Goal: Transaction & Acquisition: Purchase product/service

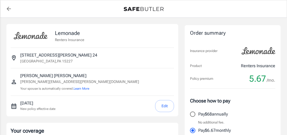
select select "15000"
select select "500"
drag, startPoint x: 55, startPoint y: 32, endPoint x: 90, endPoint y: 33, distance: 35.2
click at [90, 33] on div "Lemonade Renters Insurance" at bounding box center [92, 35] width 163 height 15
copy p "Lemonade"
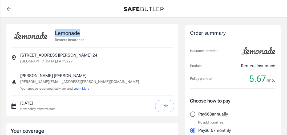
copy p "Lemonade"
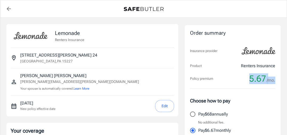
drag, startPoint x: 250, startPoint y: 79, endPoint x: 276, endPoint y: 78, distance: 26.7
click at [276, 79] on div "Order summary Insurance provider Product Renters Insurance Policy premium 5.67 …" at bounding box center [233, 87] width 96 height 125
copy div "5.67 /mo."
click at [86, 89] on button "Learn More" at bounding box center [82, 88] width 16 height 5
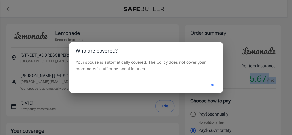
click at [214, 83] on button "OK" at bounding box center [211, 84] width 17 height 11
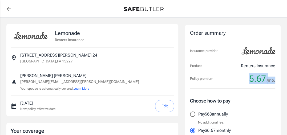
click at [169, 107] on button "Edit" at bounding box center [164, 106] width 19 height 12
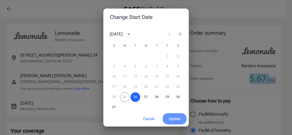
click at [171, 118] on span "Update" at bounding box center [175, 118] width 12 height 7
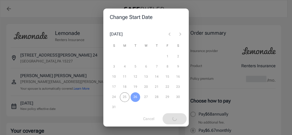
click at [92, 59] on div "Change Start Date August 2025 S M T W T F S 1 2 3 4 5 6 7 8 9 10 11 12 13 14 15…" at bounding box center [146, 67] width 292 height 135
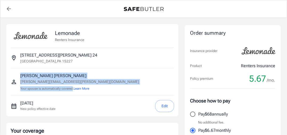
drag, startPoint x: 20, startPoint y: 88, endPoint x: 74, endPoint y: 89, distance: 54.1
click at [74, 89] on div "Laveena Yadav victor.jones@diskriter.com Your spouse is automatically covered. …" at bounding box center [92, 82] width 163 height 19
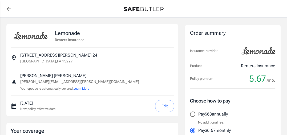
click at [90, 95] on hr at bounding box center [92, 95] width 163 height 0
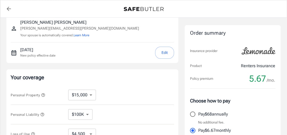
scroll to position [80, 0]
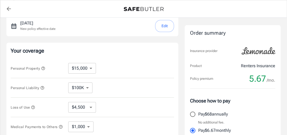
drag, startPoint x: 10, startPoint y: 68, endPoint x: 43, endPoint y: 72, distance: 33.4
click at [43, 68] on div "Your coverage Personal Property $10,000 $15,000 $20,000 $25,000 $30,000 $40,000…" at bounding box center [92, 102] width 172 height 118
drag, startPoint x: 12, startPoint y: 69, endPoint x: 43, endPoint y: 70, distance: 31.0
click at [43, 70] on span "Personal Property" at bounding box center [28, 68] width 35 height 4
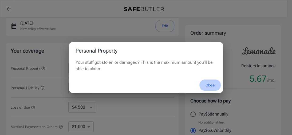
click at [214, 84] on button "Close" at bounding box center [209, 84] width 21 height 11
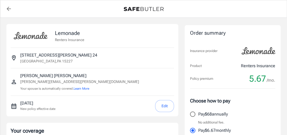
scroll to position [27, 0]
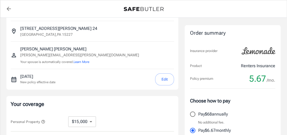
click at [7, 7] on icon "back to quotes" at bounding box center [9, 9] width 6 height 6
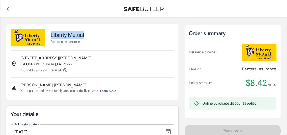
drag, startPoint x: 49, startPoint y: 34, endPoint x: 87, endPoint y: 36, distance: 37.9
click at [87, 36] on div "Liberty Mutual Renters Insurance" at bounding box center [92, 35] width 163 height 22
copy p "Liberty Mutual"
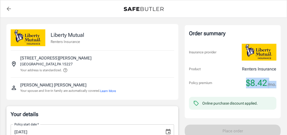
drag, startPoint x: 247, startPoint y: 83, endPoint x: 278, endPoint y: 83, distance: 31.2
click at [278, 83] on div "Order summary Insurance provider Product Renters Insurance Policy premium $8.42…" at bounding box center [233, 71] width 96 height 93
copy div "$8.42 /mo."
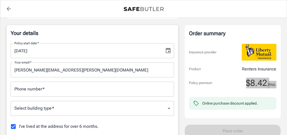
scroll to position [80, 0]
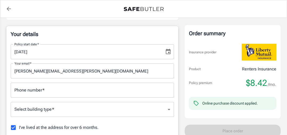
click at [55, 95] on input "Phone number   *" at bounding box center [92, 90] width 163 height 15
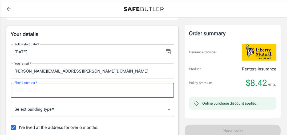
type input "9804252286"
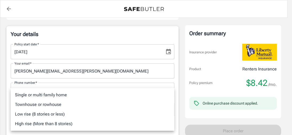
drag, startPoint x: 55, startPoint y: 110, endPoint x: 63, endPoint y: 108, distance: 8.4
click at [53, 109] on li "Low rise (8 stories or less)" at bounding box center [92, 114] width 163 height 10
type input "lowrise"
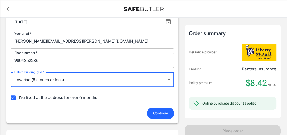
scroll to position [133, 0]
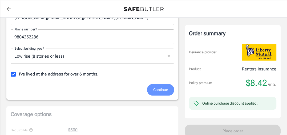
click at [157, 91] on span "Continue" at bounding box center [160, 89] width 15 height 7
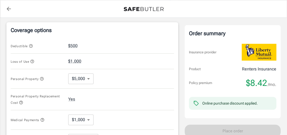
scroll to position [203, 0]
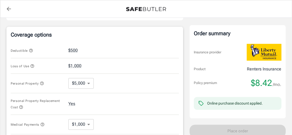
click at [87, 77] on body "Policy premium $ 8.42 /mo Liberty Mutual Renters Insurance 1577 BEVAN RD 24 PIT…" at bounding box center [146, 54] width 292 height 514
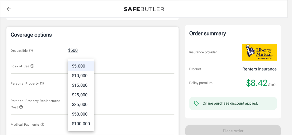
click at [84, 125] on li "$100,000" at bounding box center [81, 124] width 26 height 10
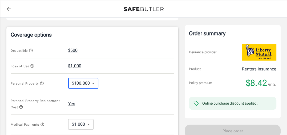
click at [92, 76] on body "Policy premium $ 8.42 /mo Liberty Mutual Renters Insurance 1577 BEVAN RD 24 PIT…" at bounding box center [143, 54] width 287 height 514
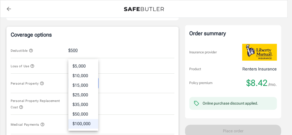
click at [88, 86] on li "$15,000" at bounding box center [83, 86] width 30 height 10
type input "15000"
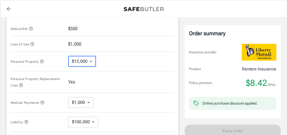
scroll to position [230, 0]
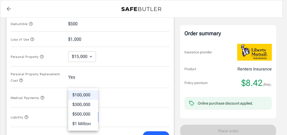
click at [90, 112] on body "Policy premium $ 8.42 /mo Liberty Mutual Renters Insurance 1577 BEVAN RD 24 PIT…" at bounding box center [143, 27] width 287 height 514
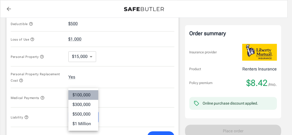
click at [89, 95] on li "$100,000" at bounding box center [83, 95] width 30 height 10
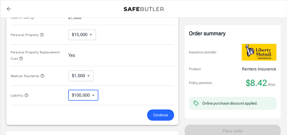
scroll to position [284, 0]
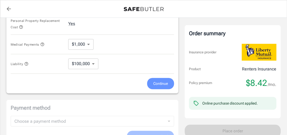
click at [163, 80] on span "Continue" at bounding box center [160, 83] width 15 height 7
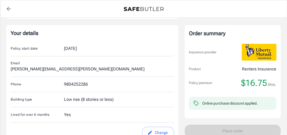
scroll to position [80, 0]
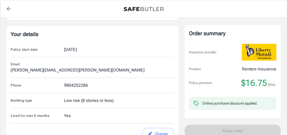
click at [74, 82] on div "9804252286" at bounding box center [76, 85] width 24 height 6
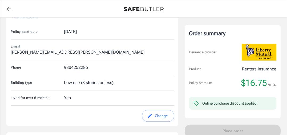
scroll to position [107, 0]
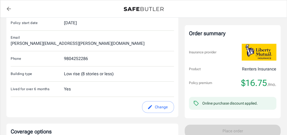
click at [145, 101] on button "Change" at bounding box center [158, 107] width 32 height 12
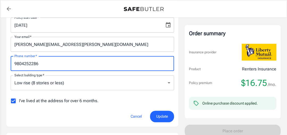
drag, startPoint x: 22, startPoint y: 58, endPoint x: 0, endPoint y: 49, distance: 23.8
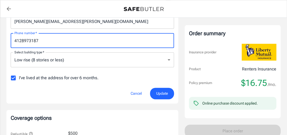
scroll to position [133, 0]
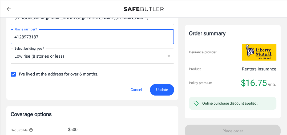
type input "4128973187"
click at [153, 89] on button "Update" at bounding box center [162, 89] width 24 height 11
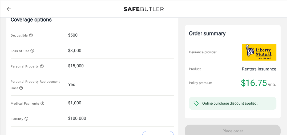
scroll to position [225, 0]
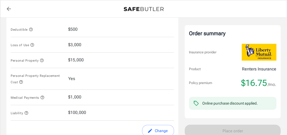
click at [158, 126] on button "Change" at bounding box center [158, 131] width 32 height 12
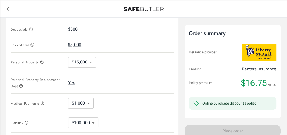
scroll to position [251, 0]
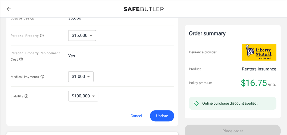
click at [162, 113] on span "Update" at bounding box center [162, 116] width 12 height 7
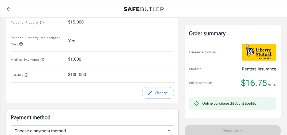
scroll to position [278, 0]
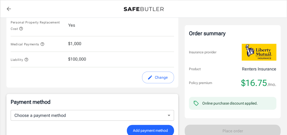
click at [164, 71] on button "Change" at bounding box center [158, 77] width 32 height 12
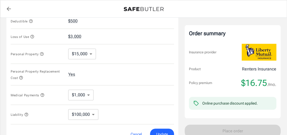
scroll to position [226, 0]
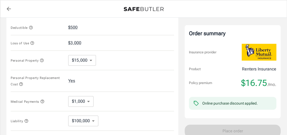
click at [90, 95] on body "Policy premium $ 16.75 /mo Liberty Mutual Renters Insurance 1577 BEVAN RD 24 PI…" at bounding box center [143, 31] width 287 height 514
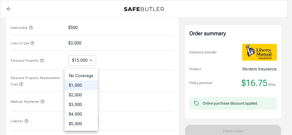
click at [86, 76] on li "No Coverage" at bounding box center [81, 76] width 33 height 10
type input "No Coverage"
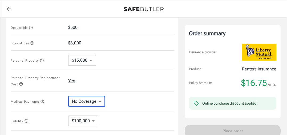
click at [135, 76] on div "Personal Property Replacement Cost Yes" at bounding box center [92, 81] width 163 height 22
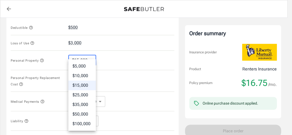
click at [90, 53] on body "Policy premium $ 16.75 /mo Liberty Mutual Renters Insurance 1577 BEVAN RD 24 PI…" at bounding box center [146, 31] width 292 height 514
click at [85, 87] on li "$15,000" at bounding box center [81, 86] width 27 height 10
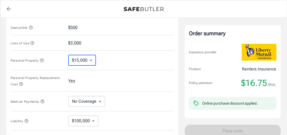
click at [144, 75] on div "Personal Property Replacement Cost Yes" at bounding box center [92, 81] width 163 height 22
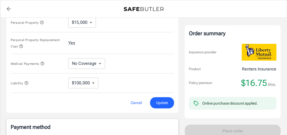
scroll to position [280, 0]
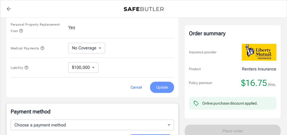
click at [161, 84] on span "Update" at bounding box center [162, 87] width 12 height 7
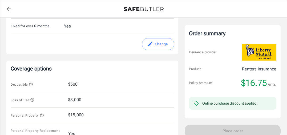
scroll to position [91, 0]
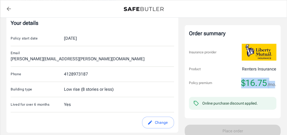
drag, startPoint x: 243, startPoint y: 83, endPoint x: 275, endPoint y: 82, distance: 31.7
click at [275, 82] on div "$16.75 /mo." at bounding box center [258, 83] width 35 height 11
copy div "$16.75 /mo"
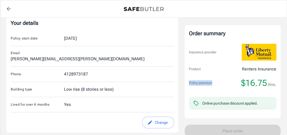
drag, startPoint x: 216, startPoint y: 83, endPoint x: 189, endPoint y: 83, distance: 26.7
click at [189, 83] on div "Policy premium $16.75 /mo." at bounding box center [232, 83] width 87 height 11
copy p "Policy premium"
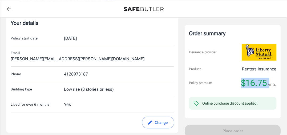
drag, startPoint x: 242, startPoint y: 82, endPoint x: 268, endPoint y: 83, distance: 25.9
click at [268, 83] on div "Policy premium $16.75 /mo." at bounding box center [232, 83] width 87 height 11
copy span "$16.75"
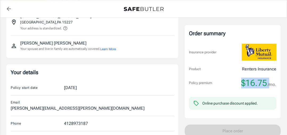
scroll to position [0, 0]
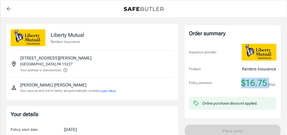
click at [7, 9] on icon "back to quotes" at bounding box center [9, 9] width 4 height 4
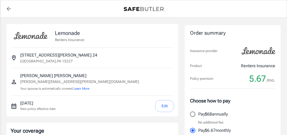
select select "15000"
select select "500"
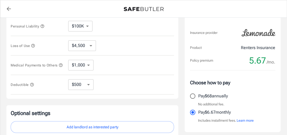
scroll to position [133, 0]
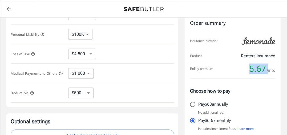
drag, startPoint x: 249, startPoint y: 67, endPoint x: 267, endPoint y: 67, distance: 17.3
click at [267, 67] on div "Policy premium 5.67 /mo." at bounding box center [232, 68] width 85 height 11
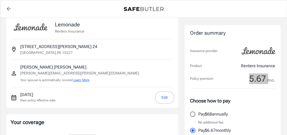
scroll to position [0, 0]
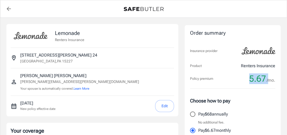
click at [243, 84] on div "Policy premium 5.67 /mo." at bounding box center [232, 78] width 85 height 11
drag, startPoint x: 250, startPoint y: 78, endPoint x: 199, endPoint y: 27, distance: 71.9
click at [266, 76] on div "Policy premium 5.67 /mo." at bounding box center [232, 78] width 85 height 11
copy span "5.67"
click at [11, 10] on icon "back to quotes" at bounding box center [9, 9] width 6 height 6
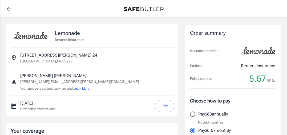
select select "15000"
select select "500"
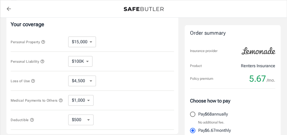
scroll to position [107, 0]
drag, startPoint x: 8, startPoint y: 41, endPoint x: 42, endPoint y: 43, distance: 33.4
click at [42, 43] on div "Your coverage Personal Property $10,000 $15,000 $20,000 $25,000 $30,000 $40,000…" at bounding box center [92, 75] width 172 height 118
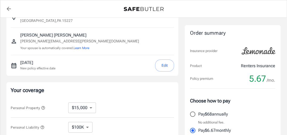
scroll to position [0, 0]
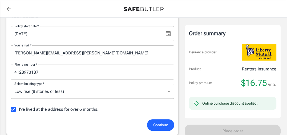
scroll to position [107, 0]
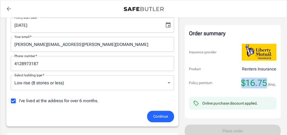
drag, startPoint x: 239, startPoint y: 84, endPoint x: 267, endPoint y: 84, distance: 27.7
click at [267, 84] on div "Policy premium $16.75 /mo." at bounding box center [232, 83] width 87 height 11
copy span "$16.75"
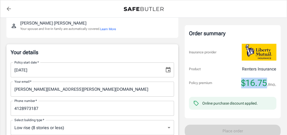
scroll to position [0, 0]
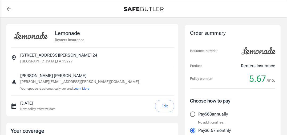
select select "15000"
select select "500"
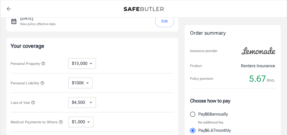
scroll to position [133, 0]
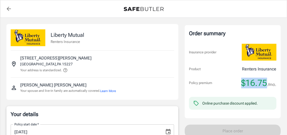
click at [268, 82] on div "Policy premium $16.75 /mo." at bounding box center [232, 83] width 87 height 11
copy span "$16.75"
click at [8, 7] on icon "back to quotes" at bounding box center [9, 9] width 6 height 6
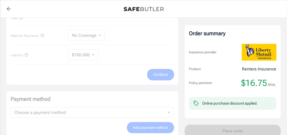
scroll to position [228, 0]
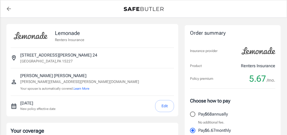
select select "15000"
select select "500"
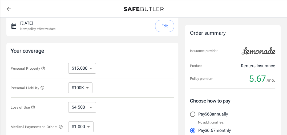
scroll to position [107, 0]
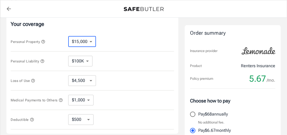
click at [91, 40] on select "$10,000 $15,000 $20,000 $25,000 $30,000 $40,000 $50,000 $100K $150K $200K $250K" at bounding box center [82, 41] width 28 height 11
click at [145, 44] on div "Personal Property $10,000 $15,000 $20,000 $25,000 $30,000 $40,000 $50,000 $100K…" at bounding box center [92, 41] width 163 height 19
click at [7, 9] on icon "back to quotes" at bounding box center [9, 9] width 4 height 4
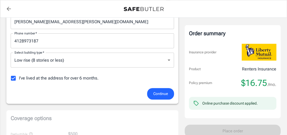
scroll to position [107, 0]
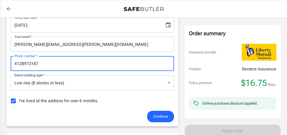
click at [50, 59] on input "4128973187" at bounding box center [92, 63] width 163 height 15
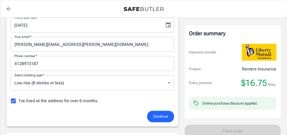
click at [109, 119] on div "Continue" at bounding box center [92, 116] width 170 height 11
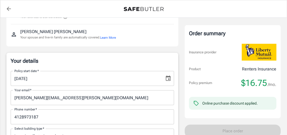
scroll to position [0, 0]
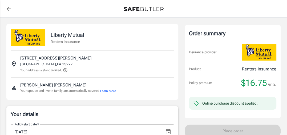
click at [6, 6] on icon "back to quotes" at bounding box center [9, 9] width 6 height 6
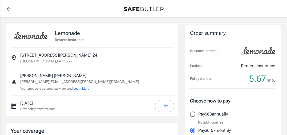
select select "15000"
select select "500"
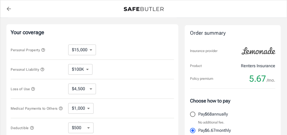
scroll to position [133, 0]
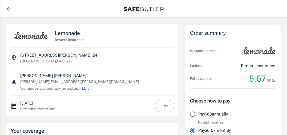
select select "15000"
select select "500"
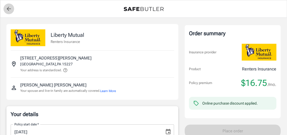
click at [7, 7] on icon "back to quotes" at bounding box center [9, 9] width 6 height 6
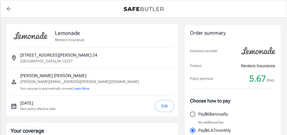
select select "15000"
select select "500"
select select "15000"
select select "500"
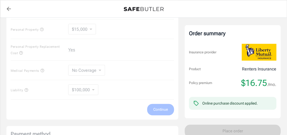
scroll to position [187, 0]
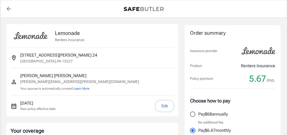
select select "15000"
select select "500"
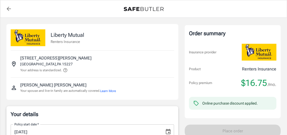
scroll to position [107, 0]
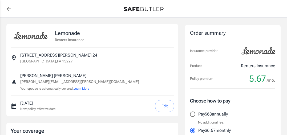
select select "15000"
select select "500"
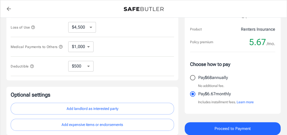
scroll to position [203, 0]
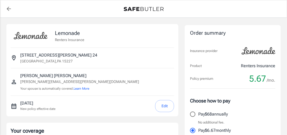
select select "15000"
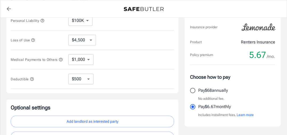
scroll to position [149, 0]
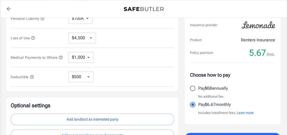
click at [90, 77] on select "$250 $500 $1,000 $2,500" at bounding box center [80, 76] width 25 height 11
select select "1000"
click at [87, 76] on select "$250 $500 $1,000 $2,500" at bounding box center [80, 76] width 25 height 11
select select "2500"
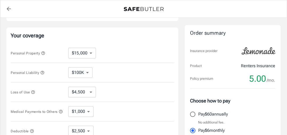
scroll to position [43, 0]
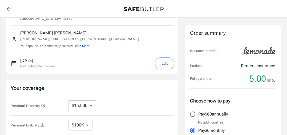
click at [162, 64] on button "Edit" at bounding box center [164, 63] width 19 height 12
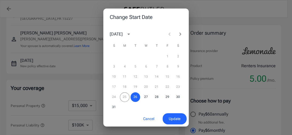
click at [219, 11] on div "Change Start Date [DATE] S M T W T F S 1 2 3 4 5 6 7 8 9 10 11 12 13 14 15 16 1…" at bounding box center [146, 67] width 292 height 135
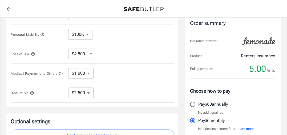
scroll to position [27, 0]
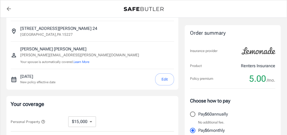
click at [164, 80] on button "Edit" at bounding box center [164, 79] width 19 height 12
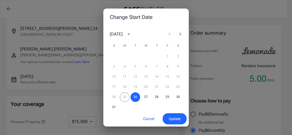
click at [231, 11] on div "Change Start Date [DATE] S M T W T F S 1 2 3 4 5 6 7 8 9 10 11 12 13 14 15 16 1…" at bounding box center [146, 67] width 292 height 135
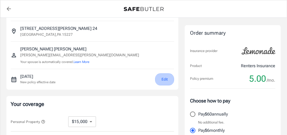
click at [166, 78] on button "Edit" at bounding box center [164, 79] width 19 height 12
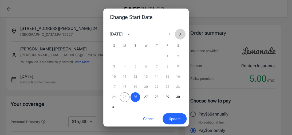
click at [179, 34] on icon "Next month" at bounding box center [180, 34] width 2 height 3
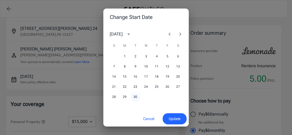
click at [131, 98] on button "30" at bounding box center [135, 97] width 10 height 10
click at [176, 115] on button "Update" at bounding box center [174, 118] width 24 height 11
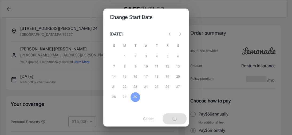
select select "1000"
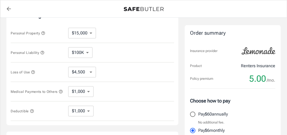
scroll to position [107, 0]
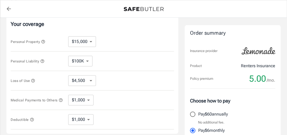
click at [91, 80] on select "$4,500 $7,500 $13,500 $22,500 $34,500 $55,500 $85,500 $130K $200K" at bounding box center [82, 80] width 28 height 11
click at [132, 80] on div "Loss of Use $4,500 $7,500 $13,500 $22,500 $34,500 $55,500 $85,500 $130K $200K ​" at bounding box center [92, 80] width 163 height 19
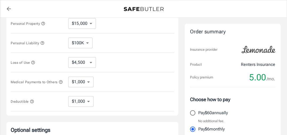
scroll to position [133, 0]
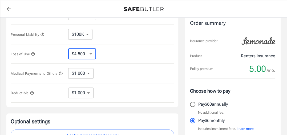
click at [92, 53] on select "$4,500 $7,500 $13,500 $22,500 $34,500 $55,500 $85,500 $130K $200K" at bounding box center [82, 54] width 28 height 11
click at [147, 64] on div "Medical Payments to Others $1,000 $2,000 $3,000 $4,000 $5,000 ​" at bounding box center [92, 73] width 163 height 19
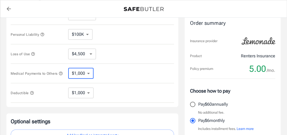
click at [88, 74] on select "$1,000 $2,000 $3,000 $4,000 $5,000" at bounding box center [80, 73] width 25 height 11
click at [126, 71] on div "Medical Payments to Others $1,000 $2,000 $3,000 $4,000 $5,000 ​" at bounding box center [92, 73] width 163 height 19
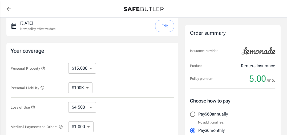
scroll to position [0, 0]
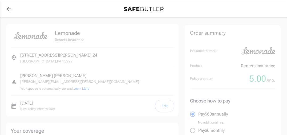
select select "15000"
select select "1000"
